Goal: Task Accomplishment & Management: Manage account settings

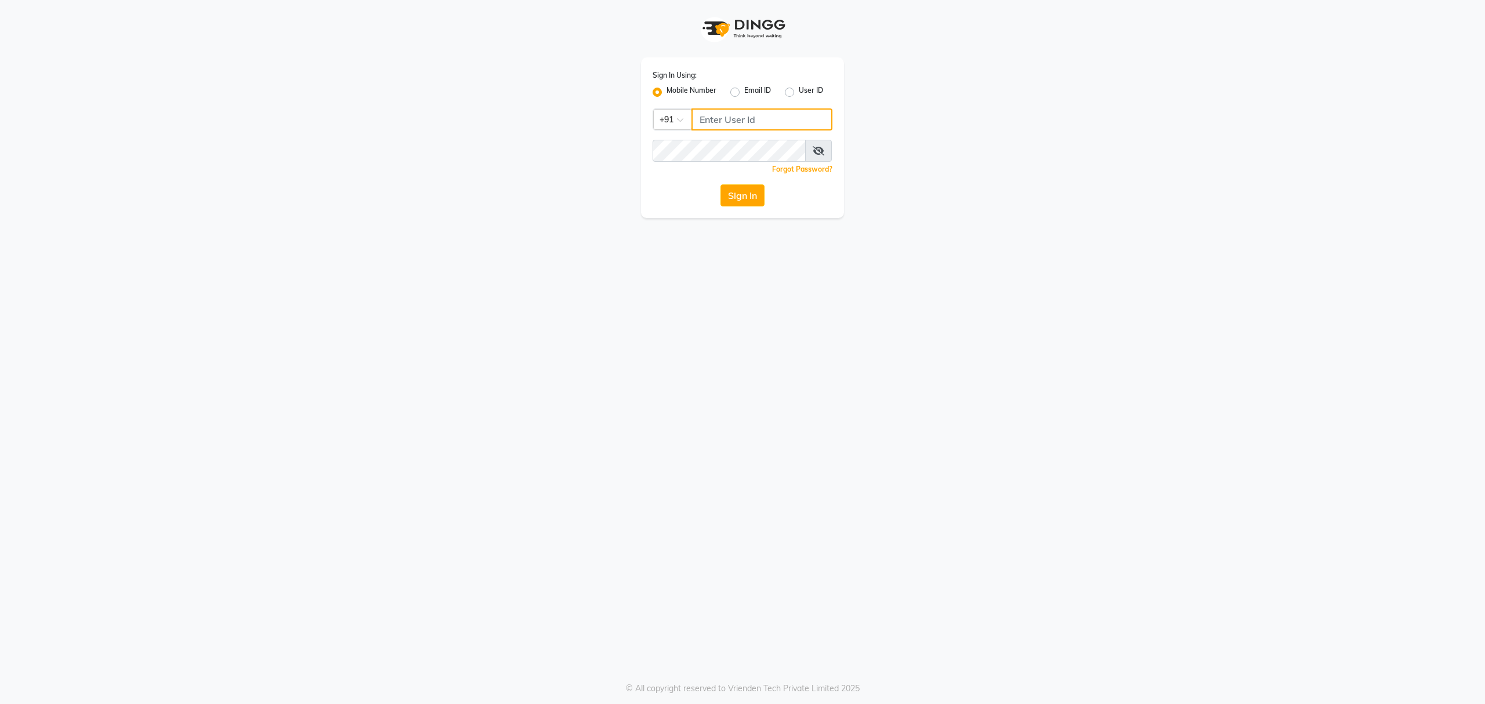
type input "9104334891"
click at [744, 88] on label "Email ID" at bounding box center [757, 92] width 27 height 14
click at [744, 88] on input "Email ID" at bounding box center [748, 89] width 8 height 8
radio input "true"
radio input "false"
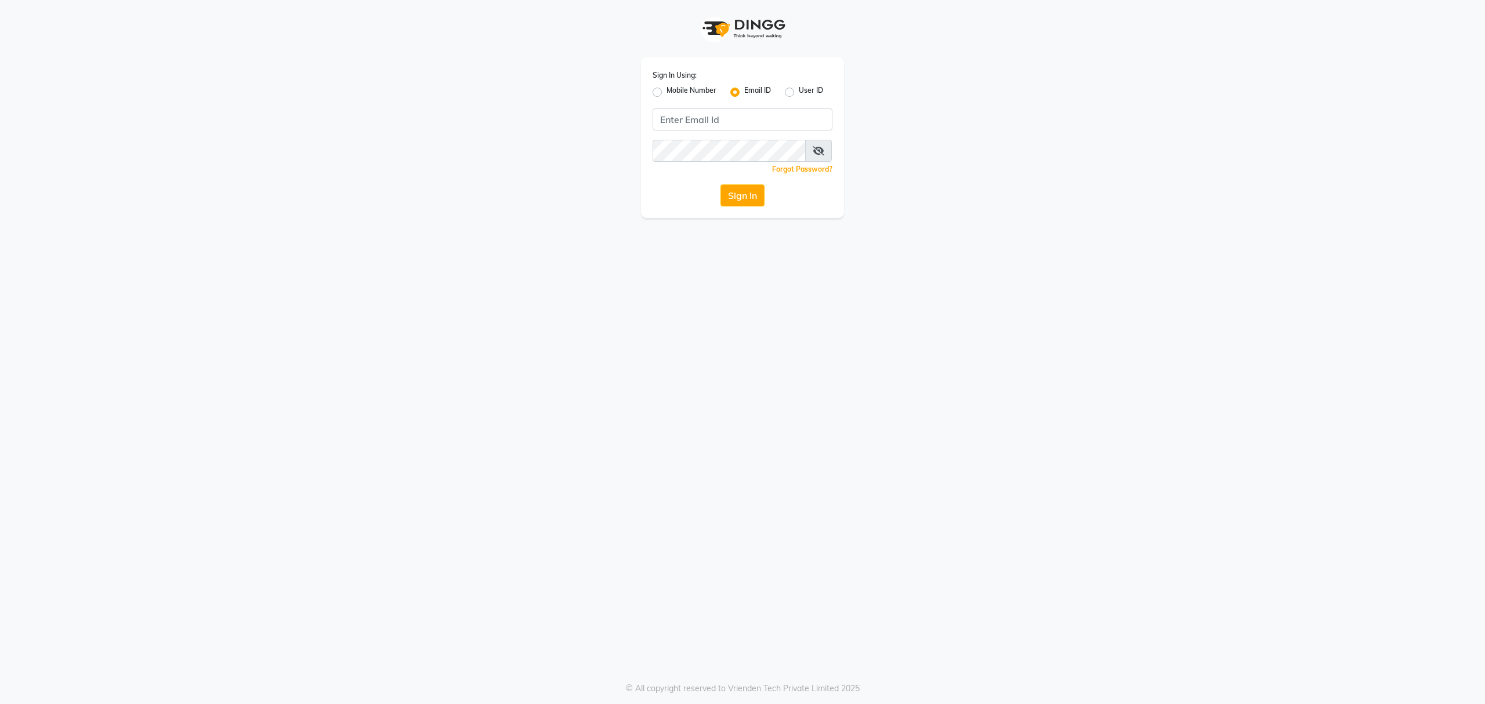
click at [732, 97] on div "Email ID" at bounding box center [750, 92] width 41 height 14
click at [729, 122] on input "Username" at bounding box center [743, 119] width 180 height 22
type input "[EMAIL_ADDRESS][DOMAIN_NAME]"
click at [750, 200] on button "Sign In" at bounding box center [743, 196] width 44 height 22
